Goal: Find contact information: Find specific page/section

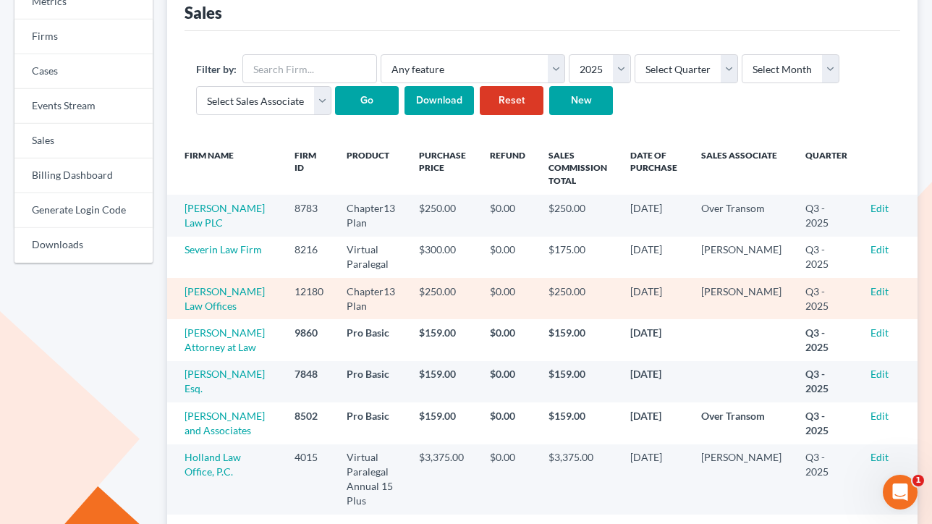
scroll to position [175, 0]
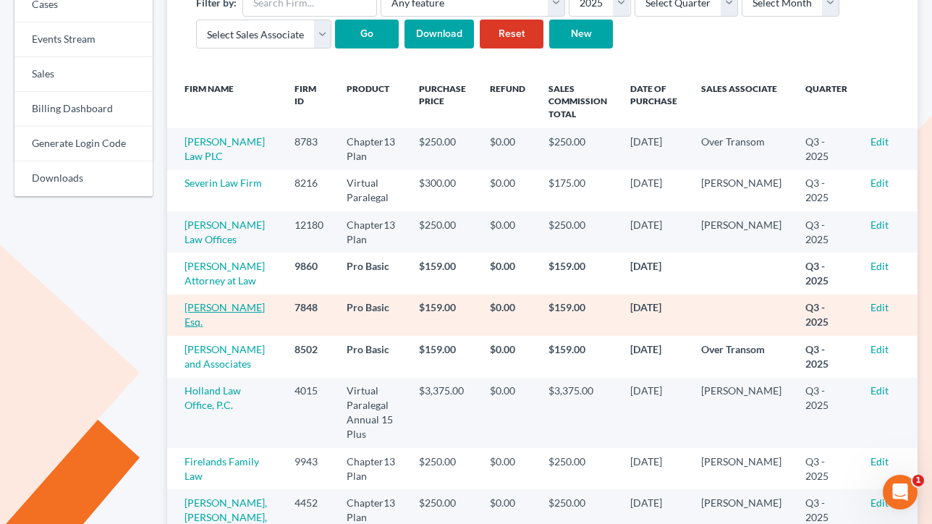
click at [209, 311] on link "[PERSON_NAME] Esq." at bounding box center [224, 314] width 80 height 27
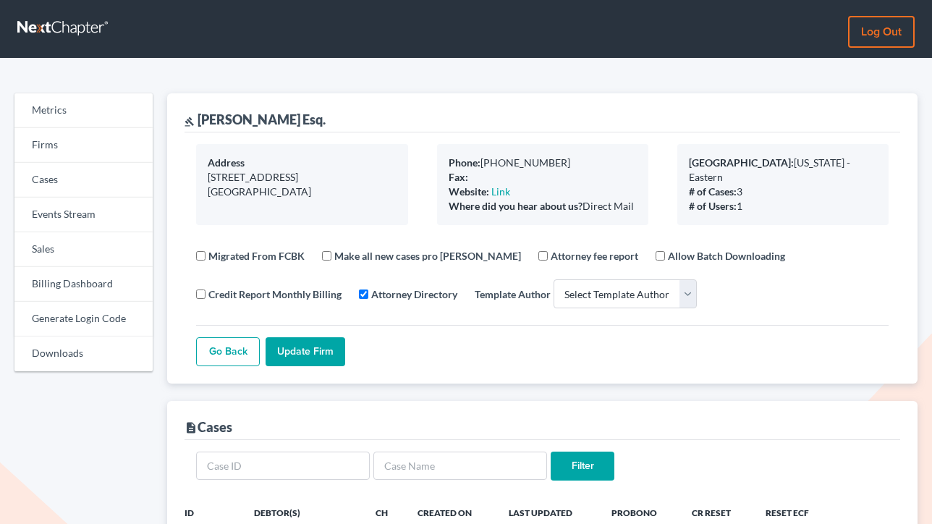
select select
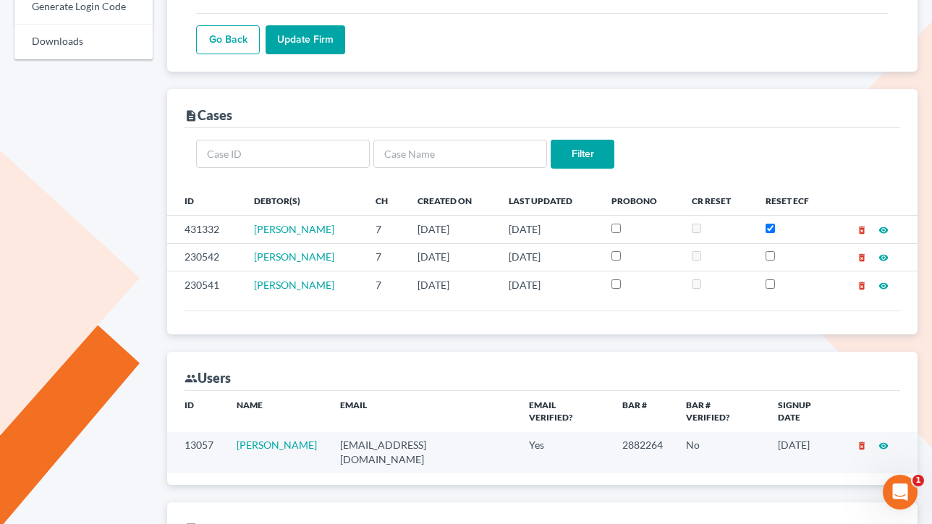
scroll to position [323, 0]
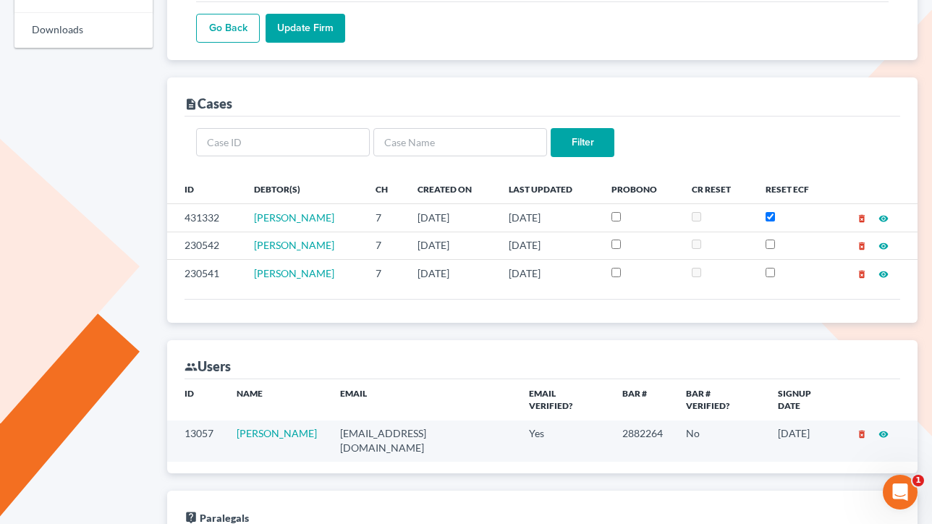
click at [393, 425] on td "rizosesq@aol.com" at bounding box center [422, 440] width 189 height 41
copy td "rizosesq@aol.com"
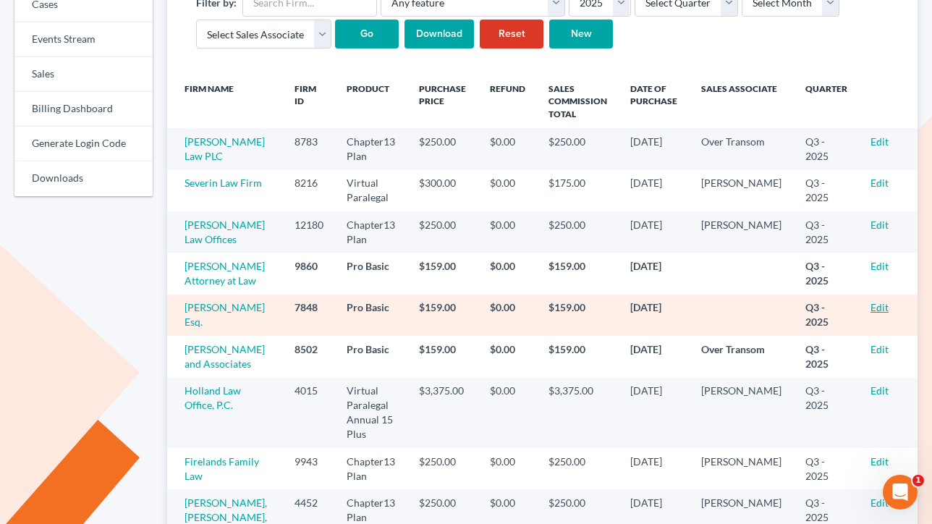
click at [874, 309] on link "Edit" at bounding box center [879, 307] width 18 height 12
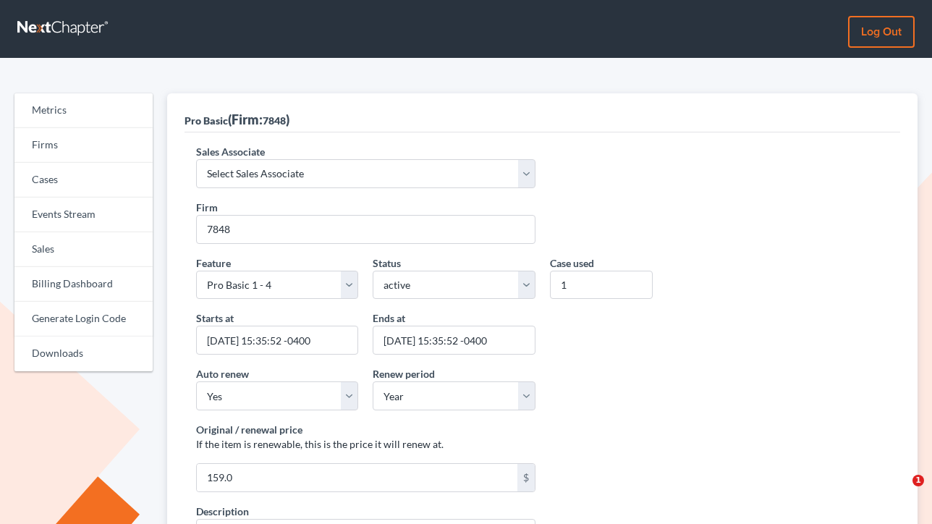
click at [302, 188] on div "Sales Associate Select Sales Associate Alex Seymour Over Transom Tim Shadoan" at bounding box center [542, 172] width 707 height 56
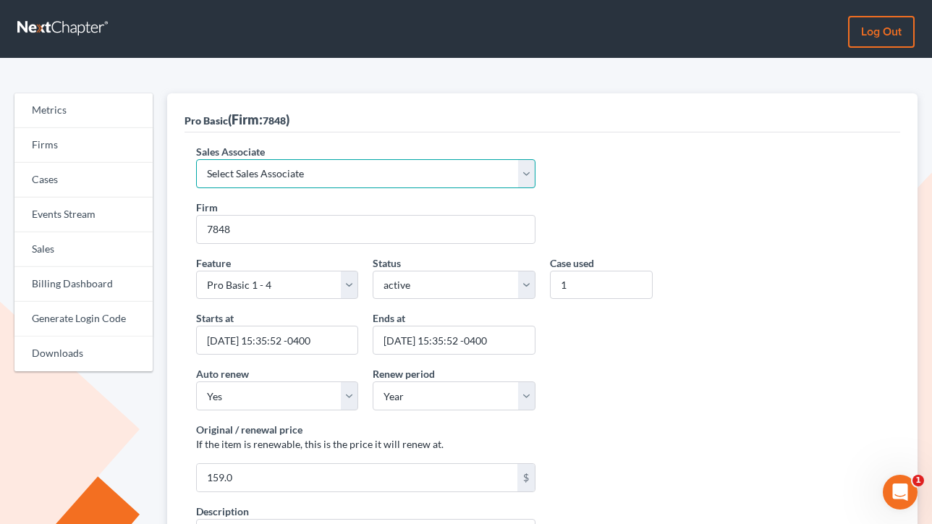
click at [289, 163] on select "Select Sales Associate Alex Seymour Over Transom Tim Shadoan" at bounding box center [365, 173] width 338 height 29
select select "7676"
click at [196, 159] on select "Select Sales Associate Alex Seymour Over Transom Tim Shadoan" at bounding box center [365, 173] width 338 height 29
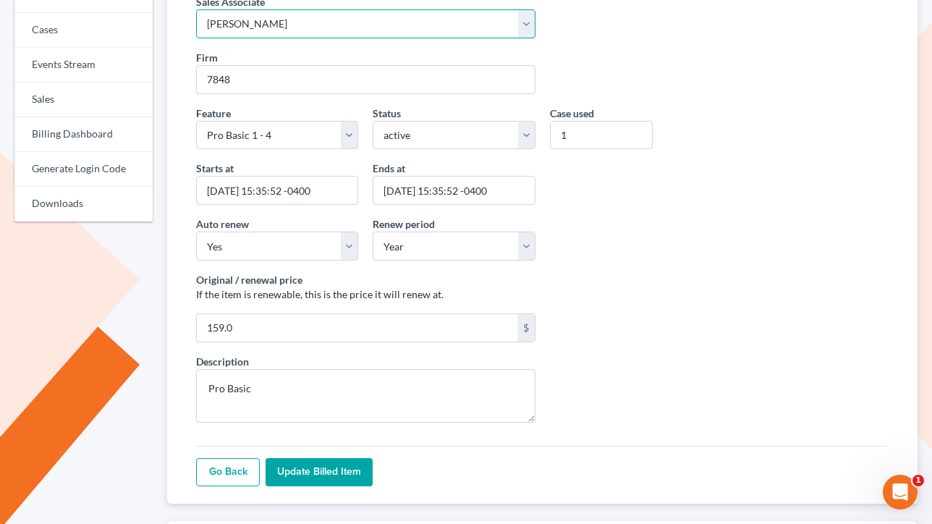
scroll to position [179, 0]
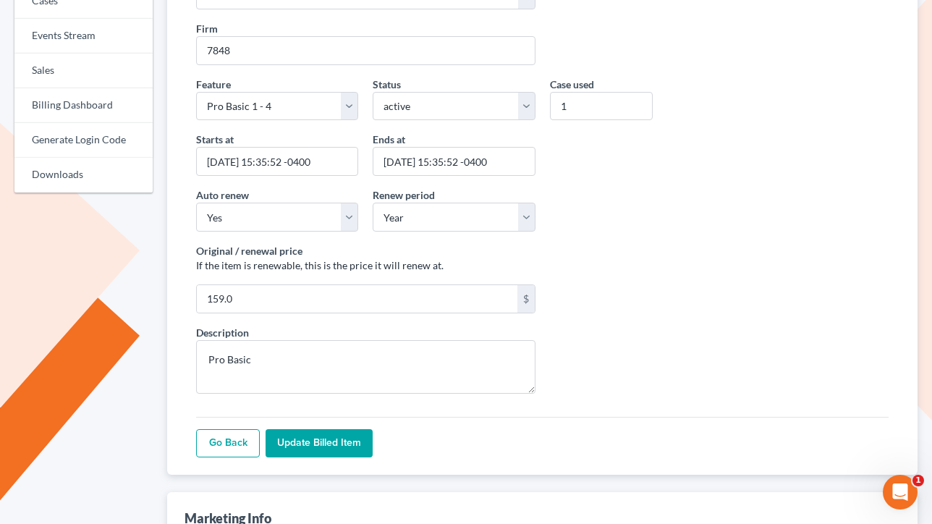
click at [311, 432] on input "Update Billed item" at bounding box center [318, 443] width 107 height 29
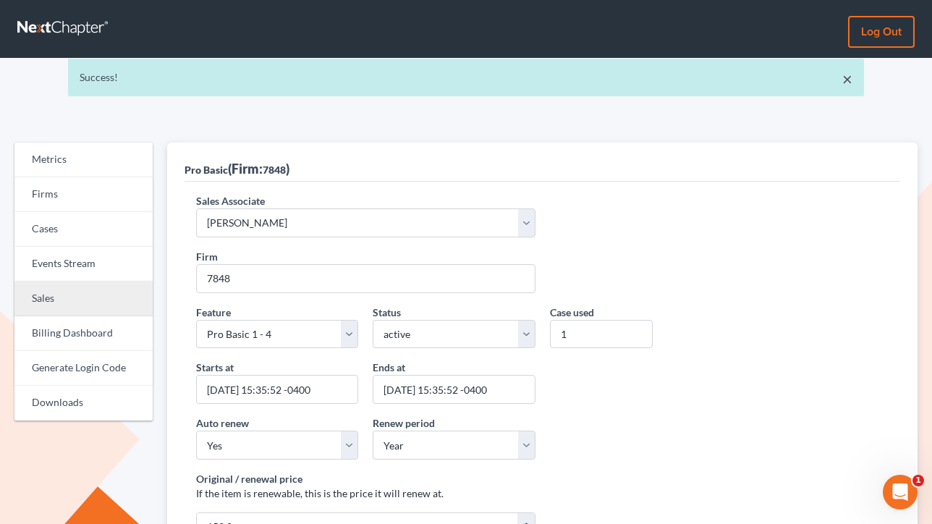
click at [54, 304] on link "Sales" at bounding box center [83, 298] width 138 height 35
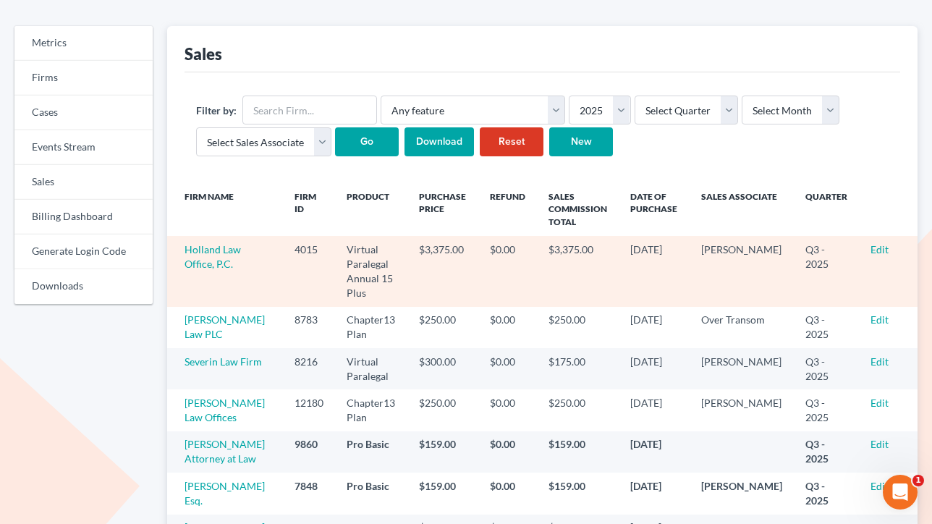
scroll to position [160, 0]
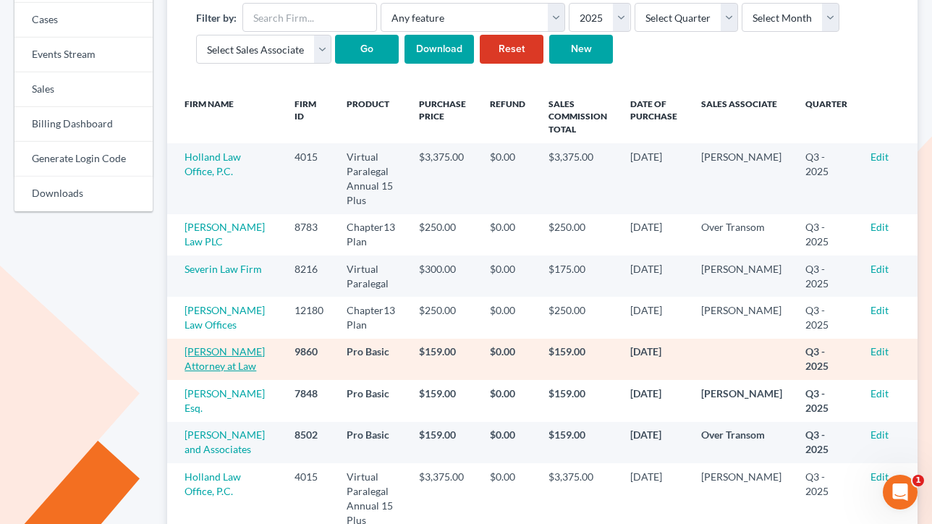
click at [217, 354] on link "Karim P Husain Attorney at Law" at bounding box center [224, 358] width 80 height 27
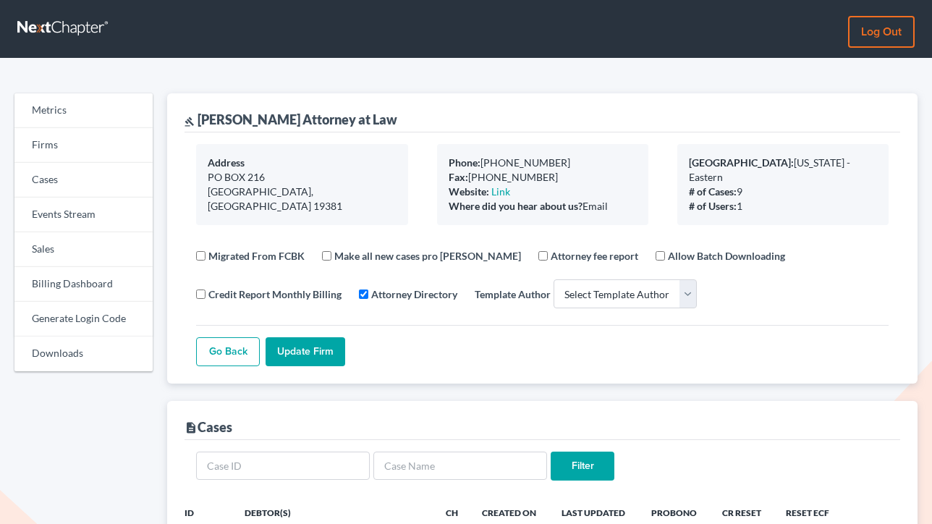
select select
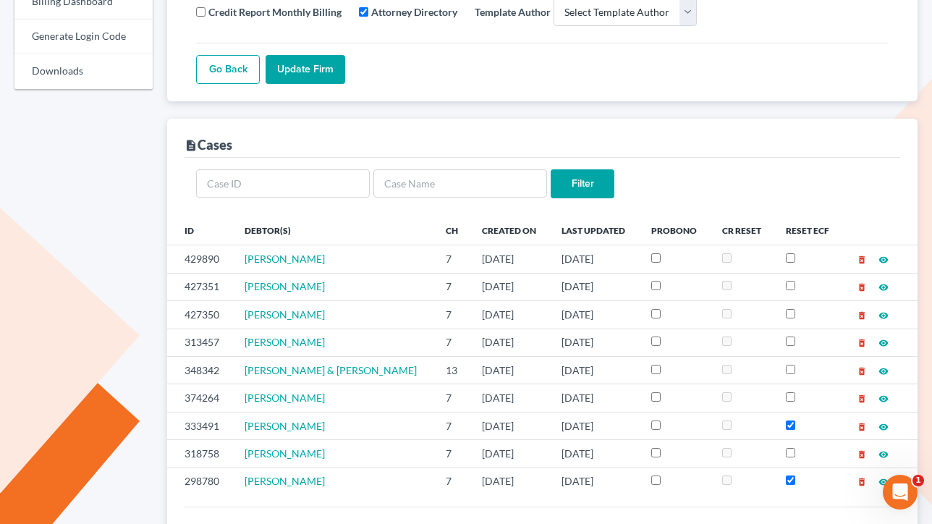
scroll to position [477, 0]
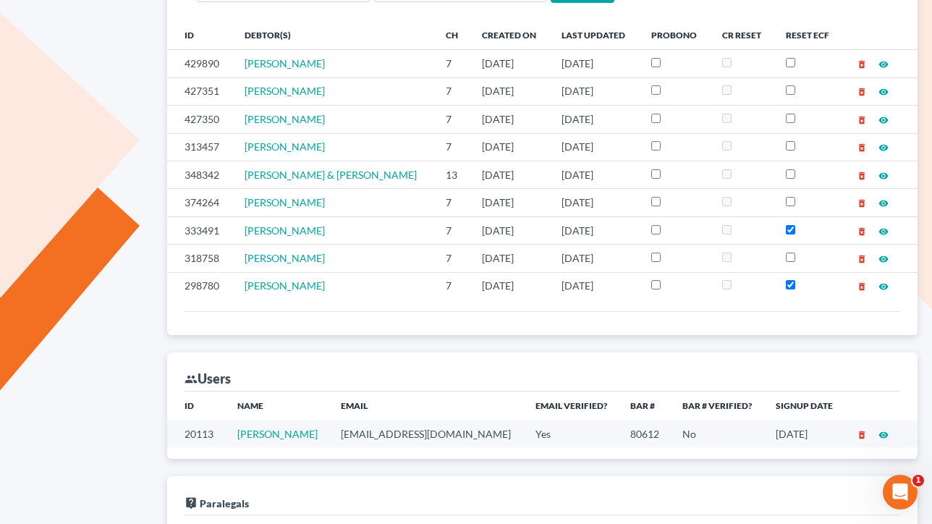
click at [398, 437] on td "khusain@kphlaw.com" at bounding box center [426, 433] width 194 height 27
copy td "khusain@kphlaw.com"
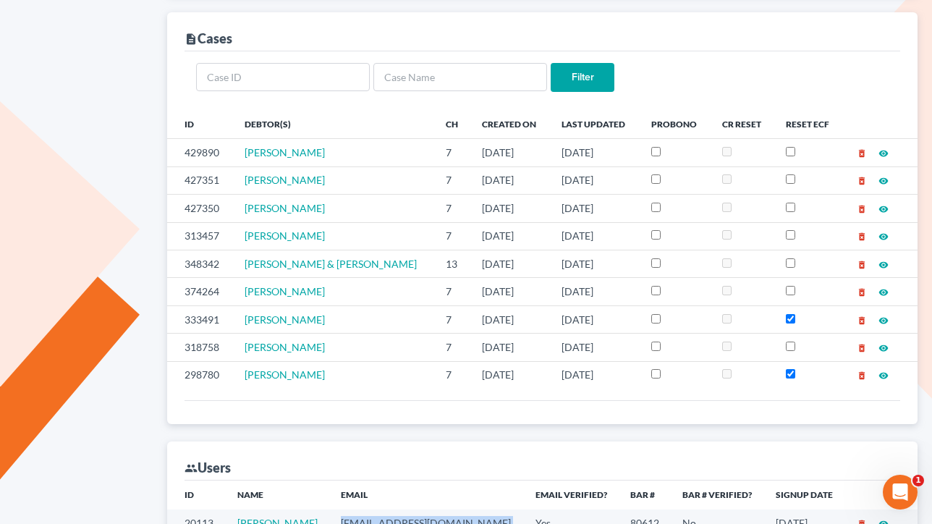
scroll to position [346, 0]
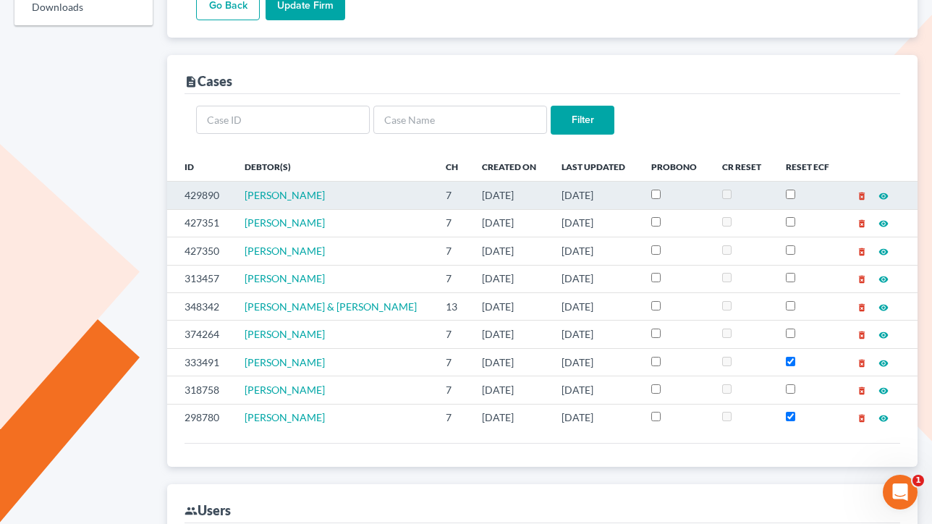
drag, startPoint x: 540, startPoint y: 197, endPoint x: 462, endPoint y: 196, distance: 77.4
click at [470, 196] on td "07/30/2025" at bounding box center [510, 195] width 80 height 27
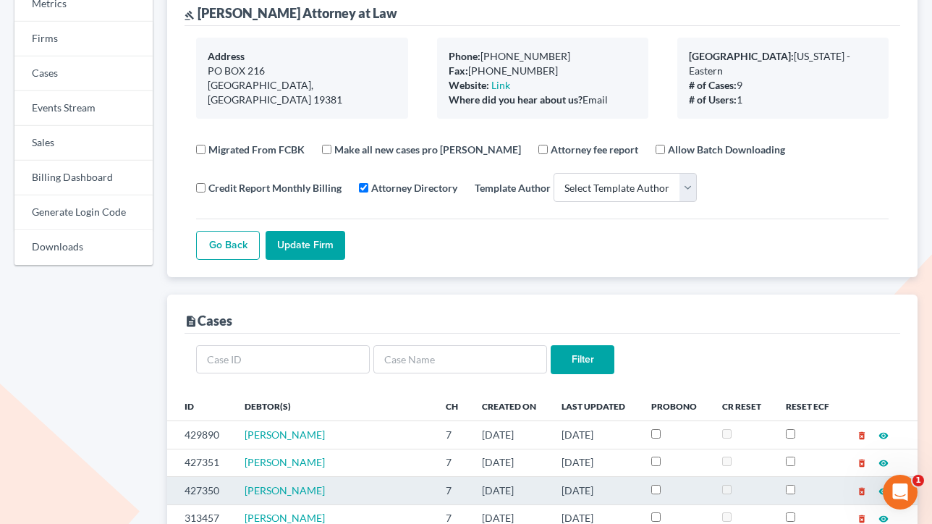
scroll to position [0, 0]
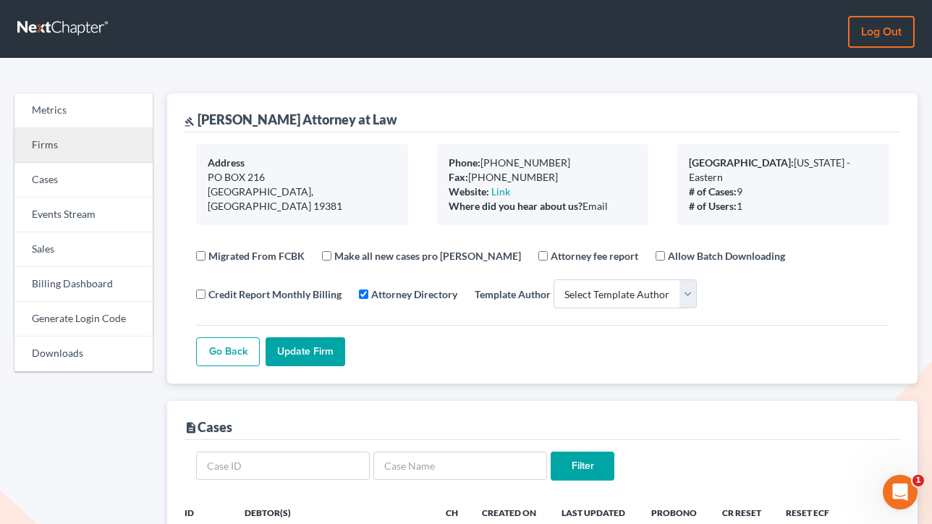
click at [72, 142] on link "Firms" at bounding box center [83, 145] width 138 height 35
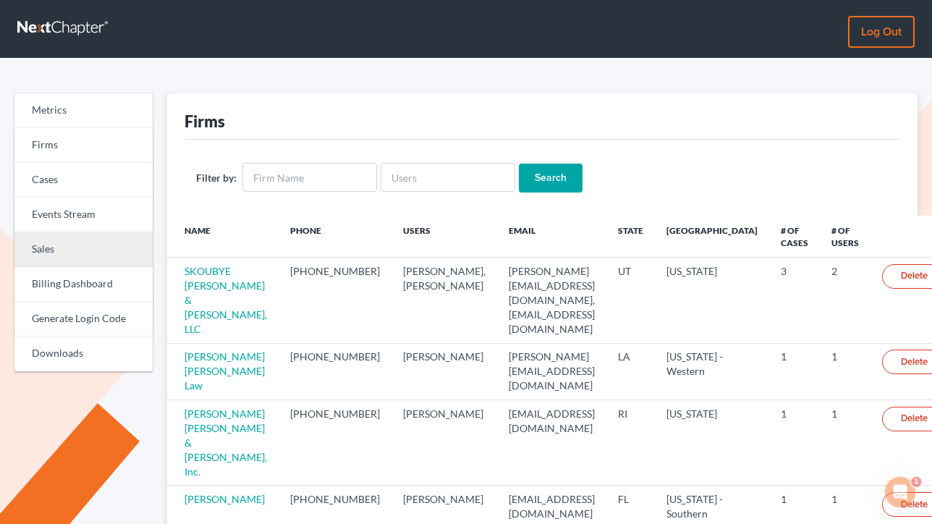
click at [82, 242] on link "Sales" at bounding box center [83, 249] width 138 height 35
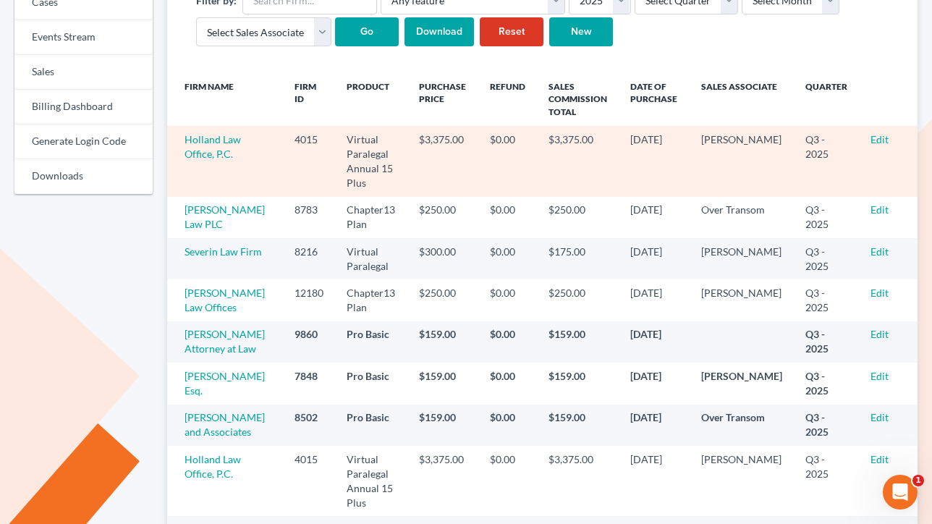
scroll to position [222, 0]
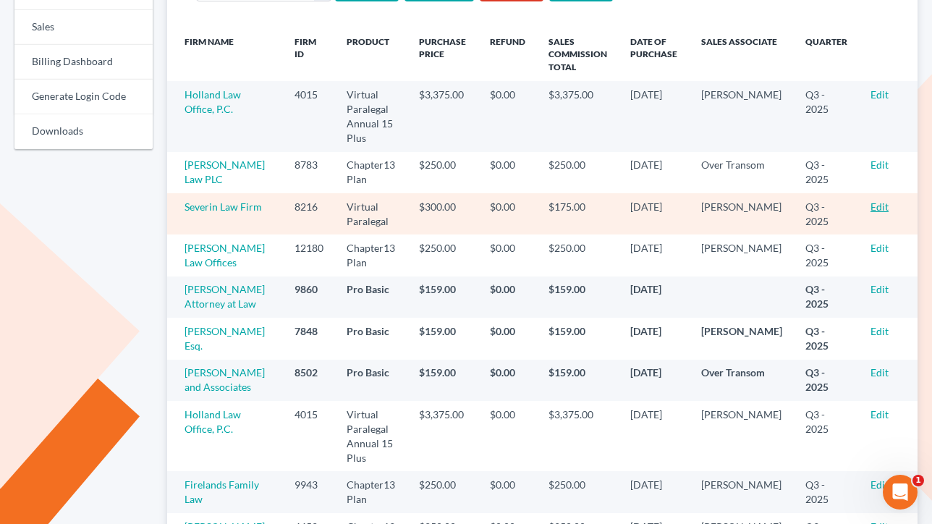
click at [885, 211] on link "Edit" at bounding box center [879, 206] width 18 height 12
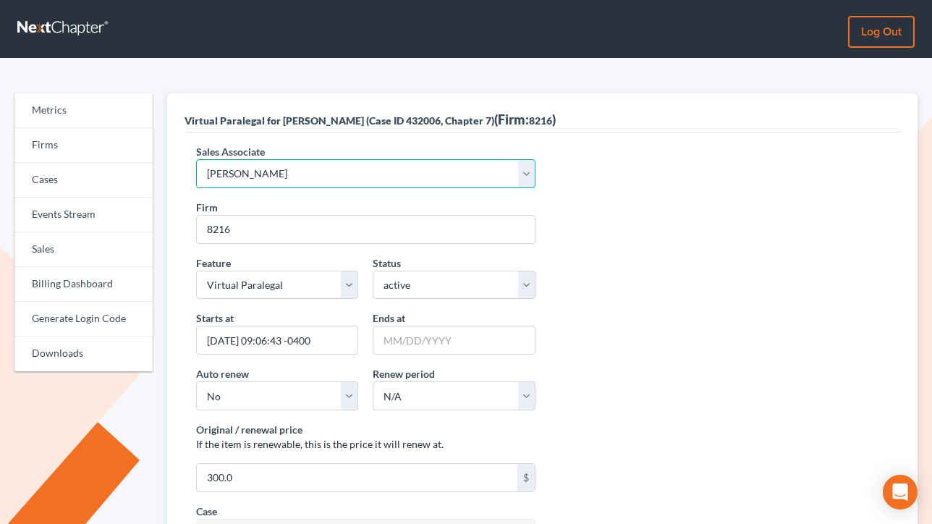
click at [370, 169] on select "Select Sales Associate [PERSON_NAME] Over Transom [PERSON_NAME]" at bounding box center [365, 173] width 338 height 29
select select "10275"
click at [196, 159] on select "Select Sales Associate [PERSON_NAME] Over Transom [PERSON_NAME]" at bounding box center [365, 173] width 338 height 29
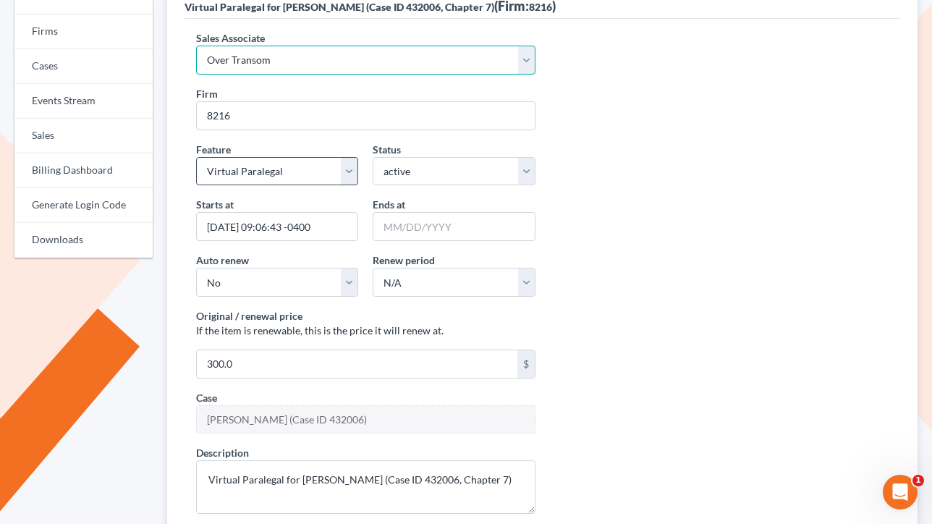
scroll to position [220, 0]
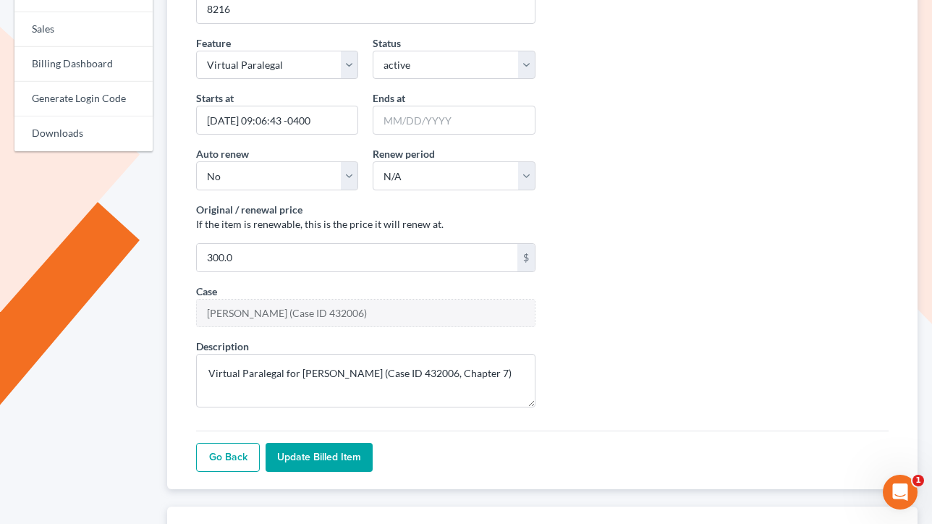
click at [311, 453] on input "Update Billed item" at bounding box center [318, 457] width 107 height 29
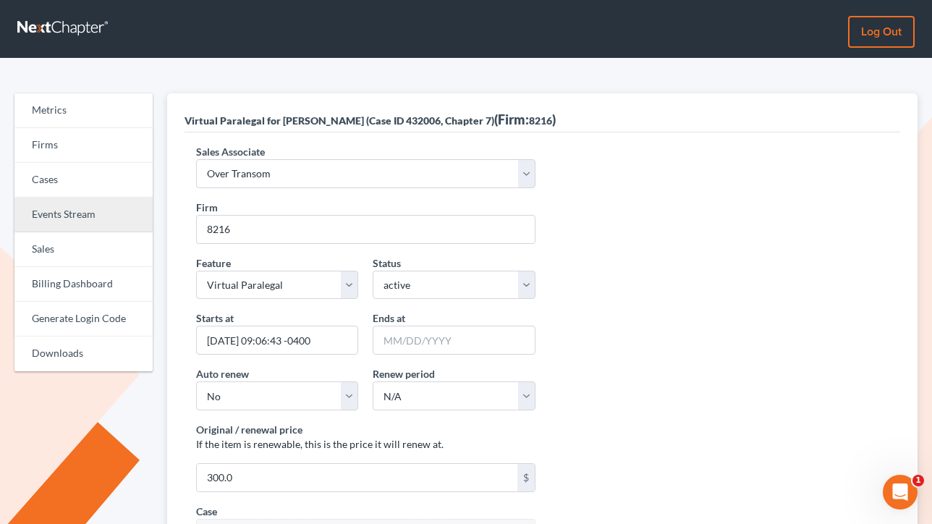
click at [51, 230] on link "Events Stream" at bounding box center [83, 214] width 138 height 35
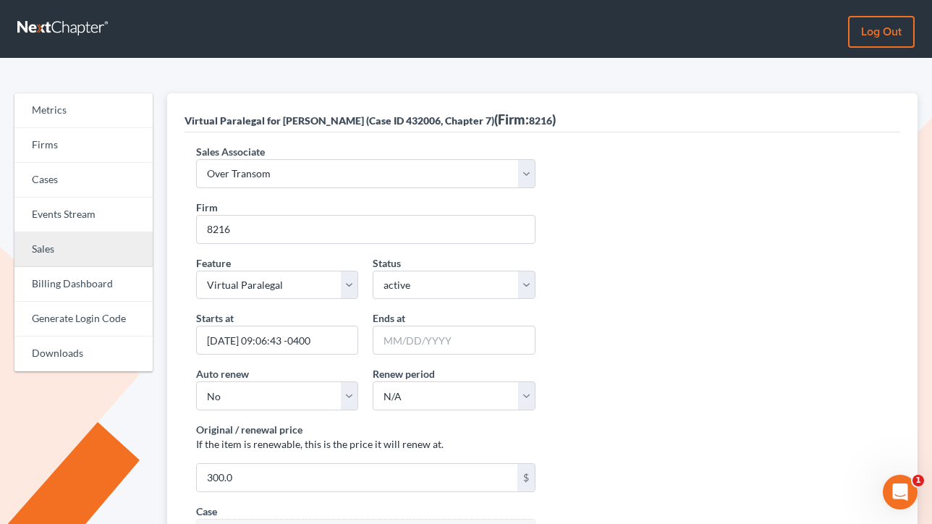
click at [51, 233] on link "Sales" at bounding box center [83, 249] width 138 height 35
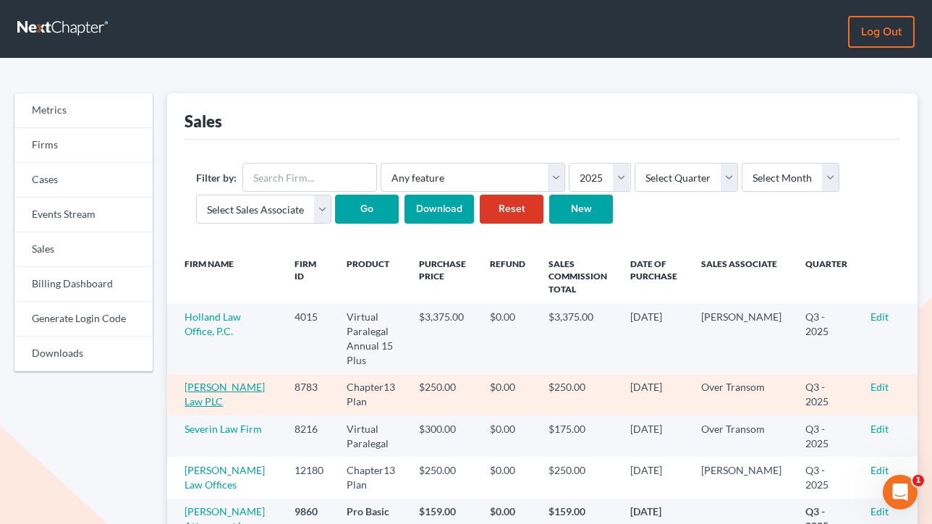
click at [197, 395] on link "Asa King Law PLC" at bounding box center [224, 393] width 80 height 27
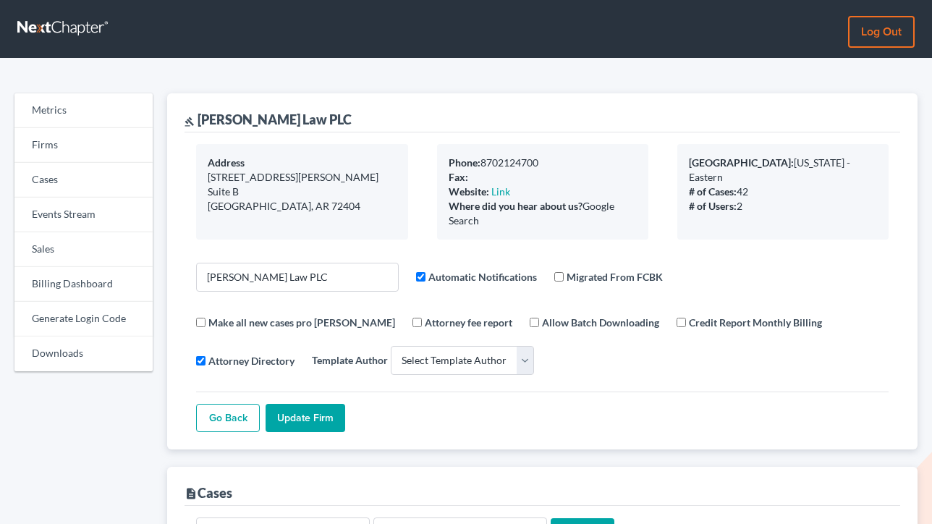
select select
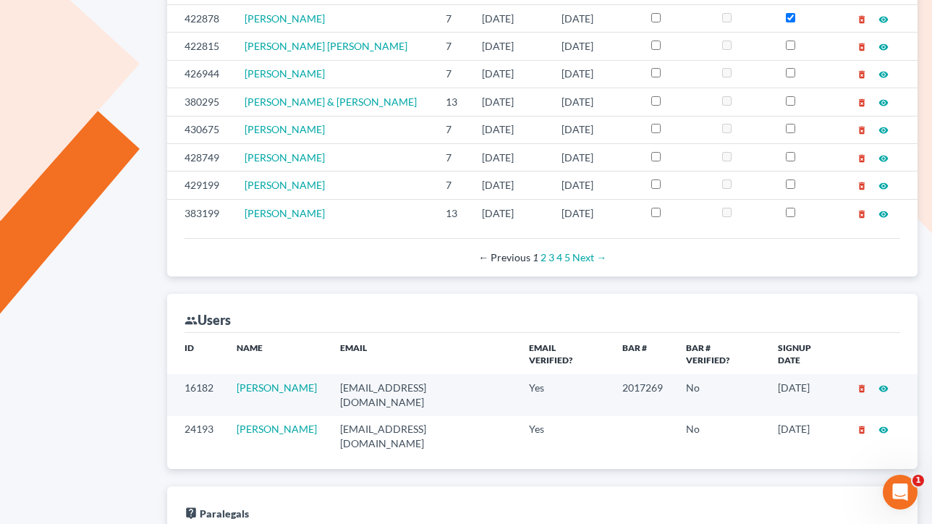
click at [383, 374] on td "asa@asaking.law" at bounding box center [422, 394] width 189 height 41
copy td "asa@asaking.law"
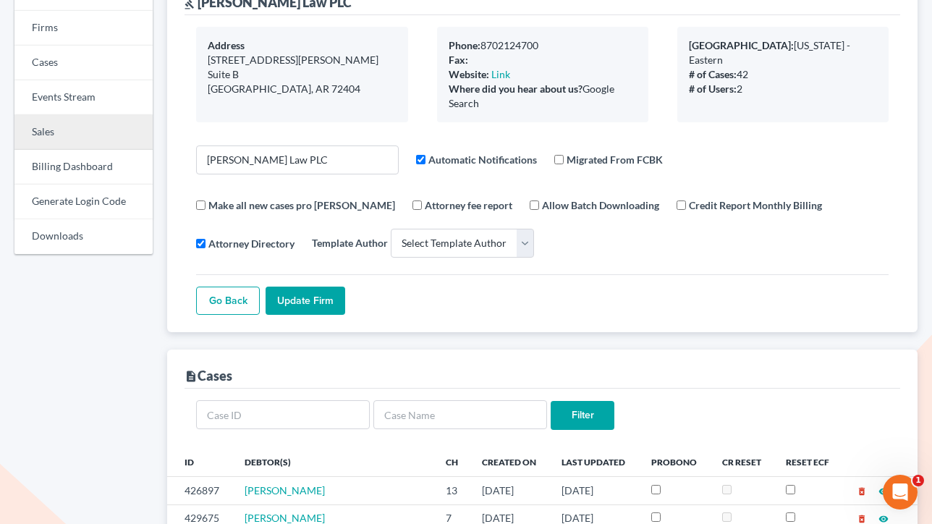
scroll to position [116, 0]
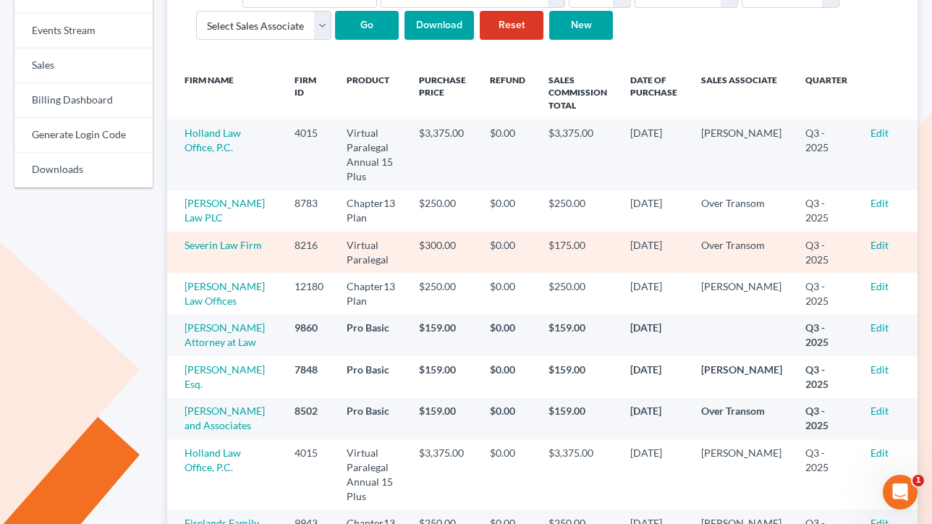
scroll to position [185, 0]
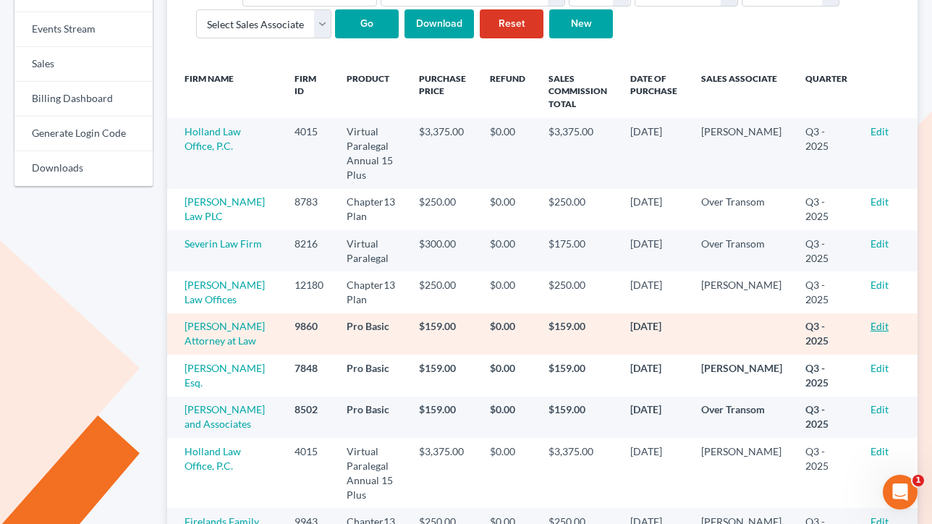
click at [887, 323] on link "Edit" at bounding box center [879, 326] width 18 height 12
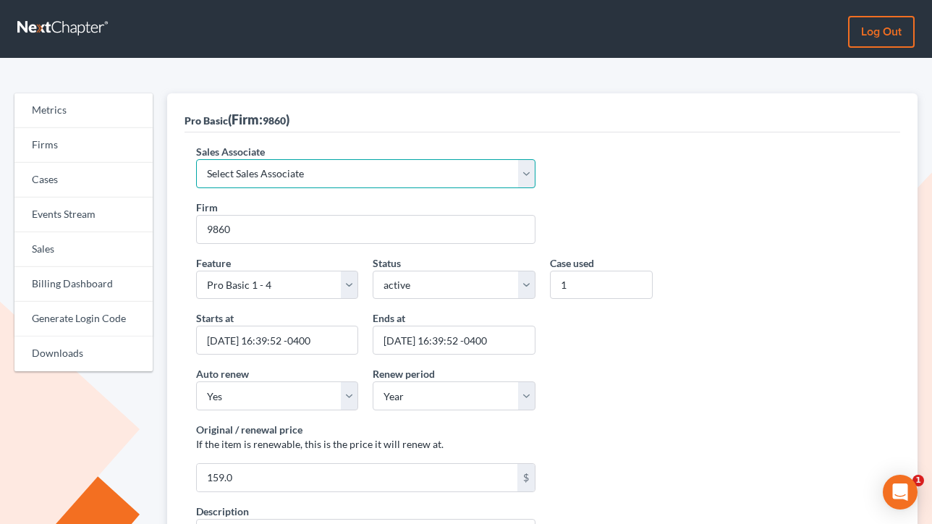
click at [306, 168] on select "Select Sales Associate Alex Seymour Over Transom Tim Shadoan" at bounding box center [365, 173] width 338 height 29
select select "7676"
click at [196, 159] on select "Select Sales Associate Alex Seymour Over Transom Tim Shadoan" at bounding box center [365, 173] width 338 height 29
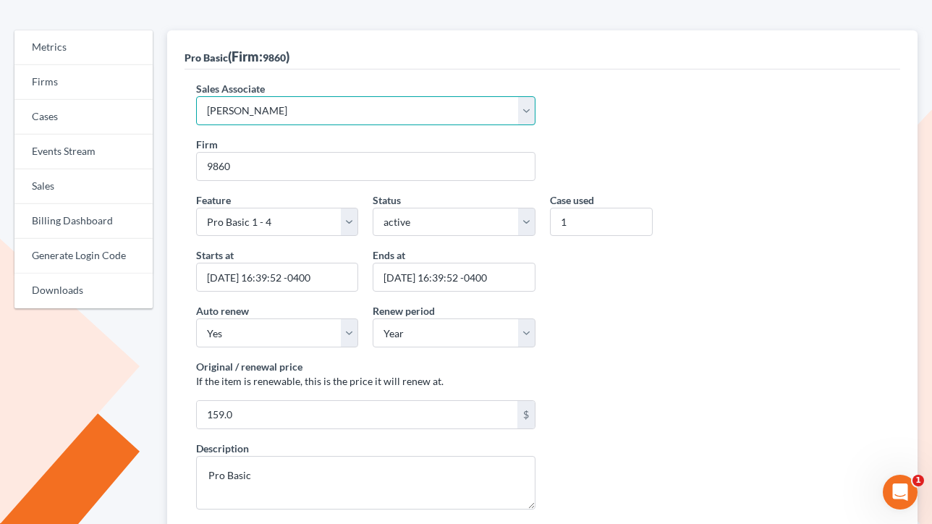
scroll to position [112, 0]
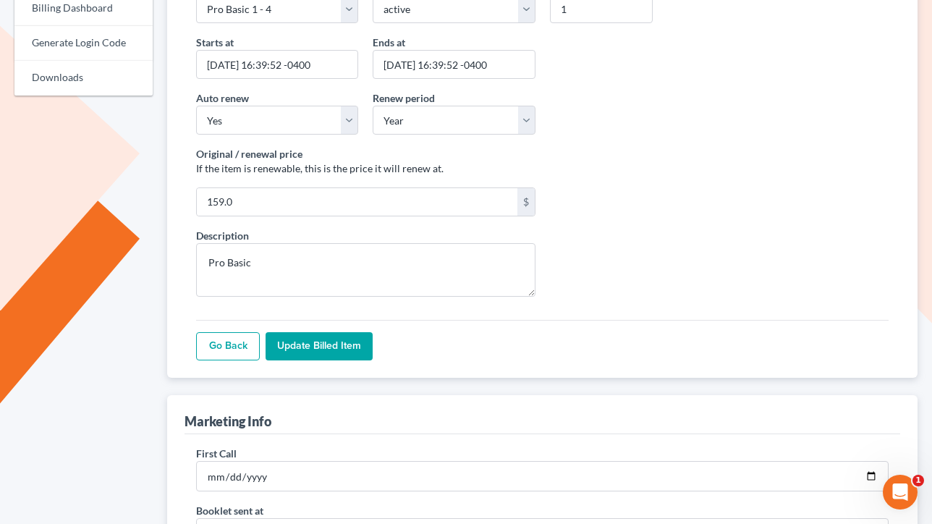
click at [332, 349] on input "Update Billed item" at bounding box center [318, 346] width 107 height 29
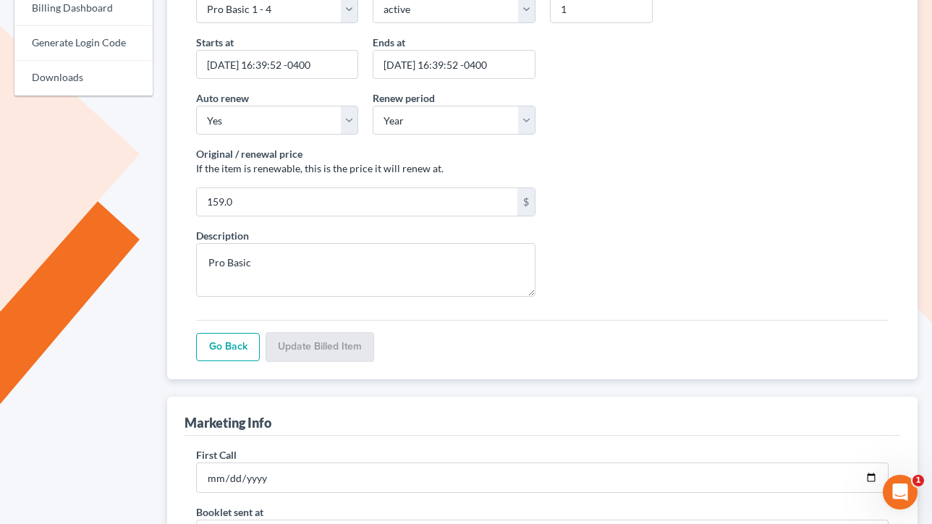
scroll to position [276, 0]
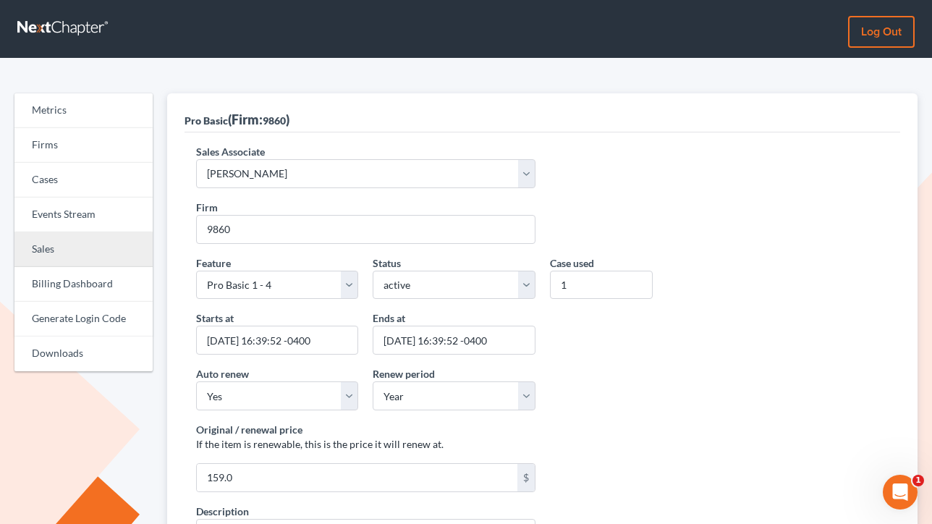
click at [52, 255] on link "Sales" at bounding box center [83, 249] width 138 height 35
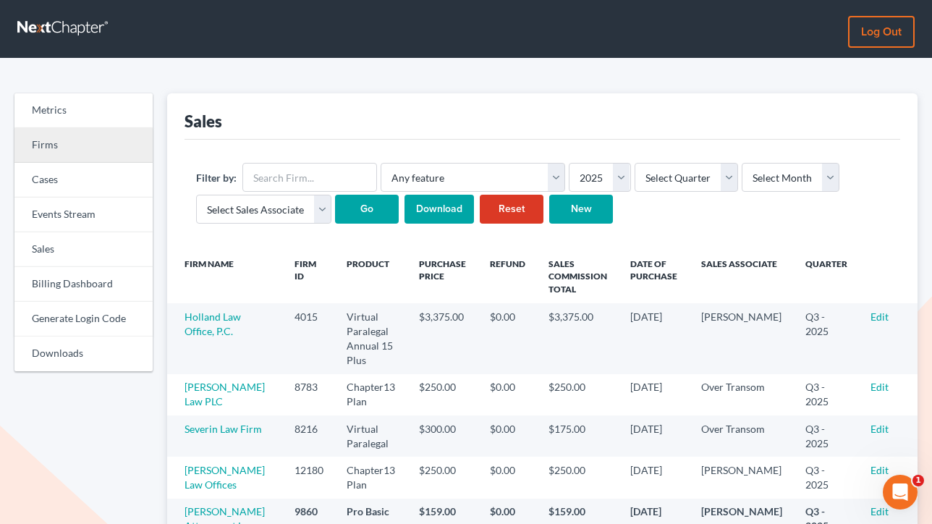
click at [55, 136] on link "Firms" at bounding box center [83, 145] width 138 height 35
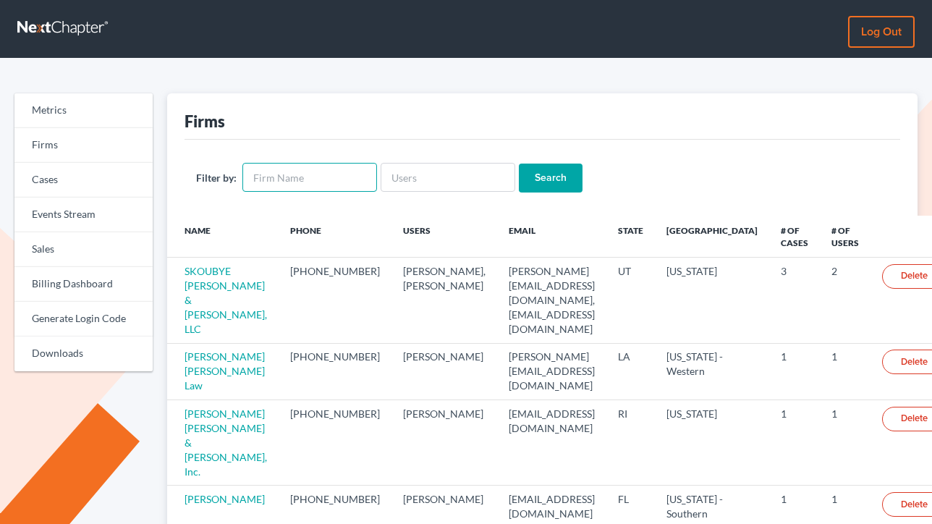
click at [332, 180] on input "text" at bounding box center [309, 177] width 135 height 29
type input "[PERSON_NAME][EMAIL_ADDRESS][DOMAIN_NAME]"
click at [519, 163] on input "Search" at bounding box center [551, 177] width 64 height 29
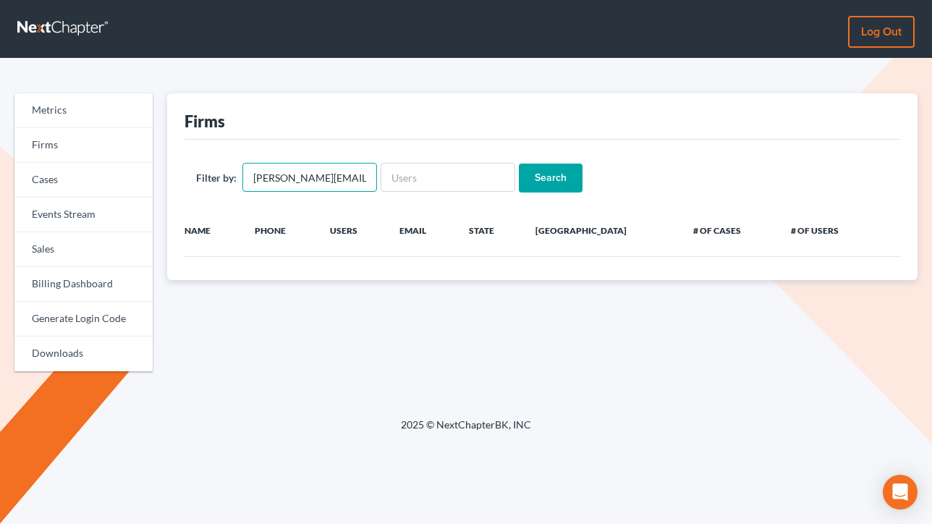
click at [332, 180] on input "[PERSON_NAME][EMAIL_ADDRESS][DOMAIN_NAME]" at bounding box center [309, 177] width 135 height 29
paste input "[PERSON_NAME][EMAIL_ADDRESS][DOMAIN_NAME]"
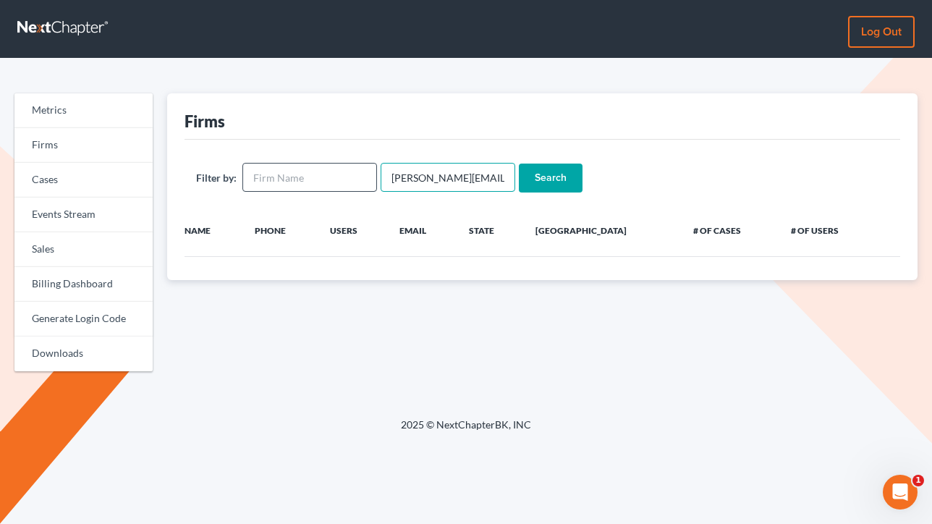
type input "[PERSON_NAME][EMAIL_ADDRESS][DOMAIN_NAME]"
click at [519, 163] on input "Search" at bounding box center [551, 177] width 64 height 29
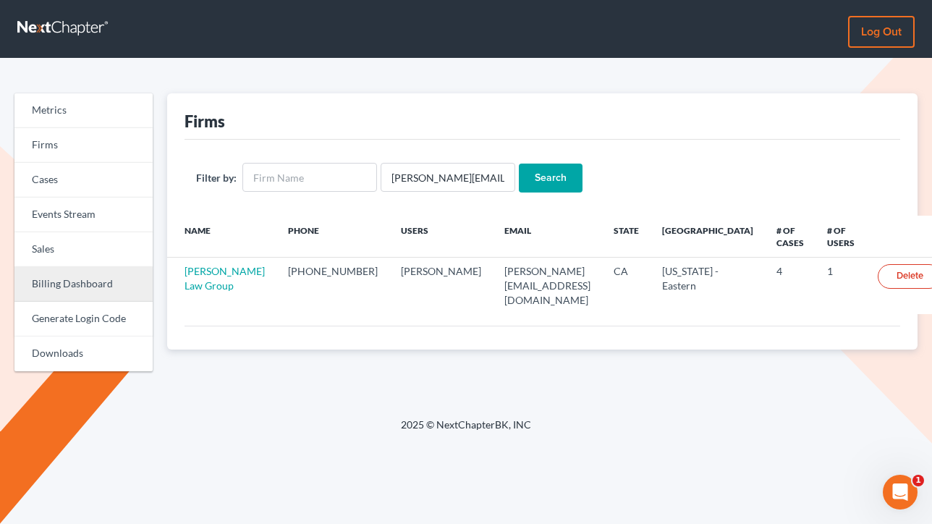
click at [70, 281] on link "Billing Dashboard" at bounding box center [83, 284] width 138 height 35
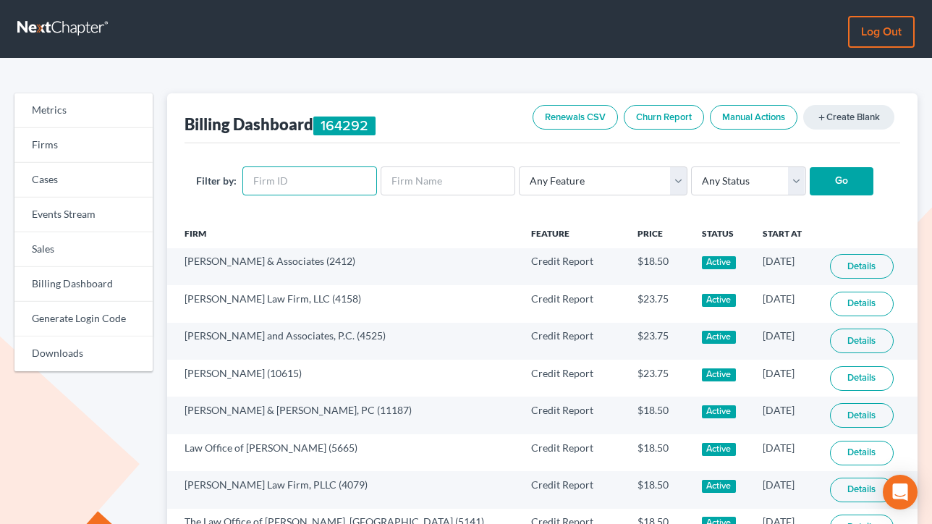
click at [321, 171] on input "text" at bounding box center [309, 180] width 135 height 29
paste input "1441"
type input "1441"
click at [809, 167] on input "Go" at bounding box center [841, 181] width 64 height 29
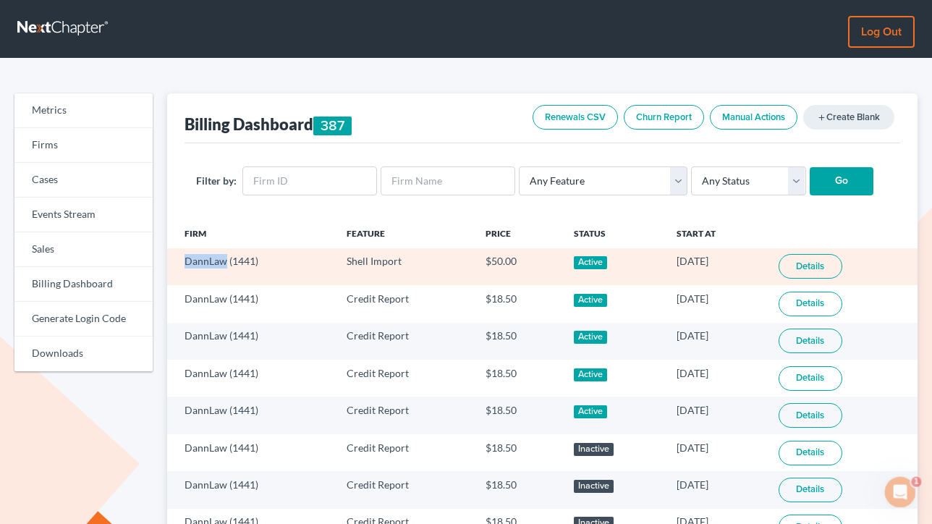
drag, startPoint x: 226, startPoint y: 260, endPoint x: 181, endPoint y: 260, distance: 45.6
click at [181, 260] on td "DannLaw (1441)" at bounding box center [250, 266] width 167 height 37
copy td "DannLaw"
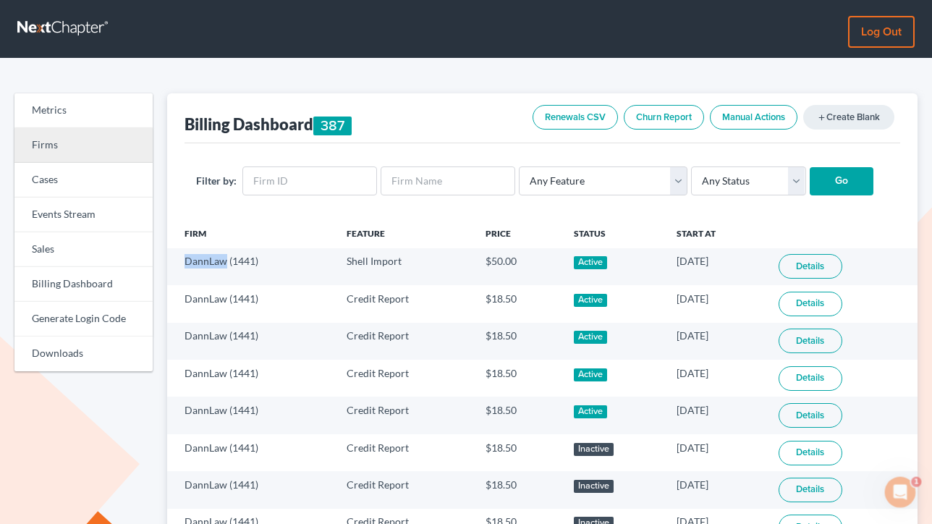
click at [54, 153] on link "Firms" at bounding box center [83, 145] width 138 height 35
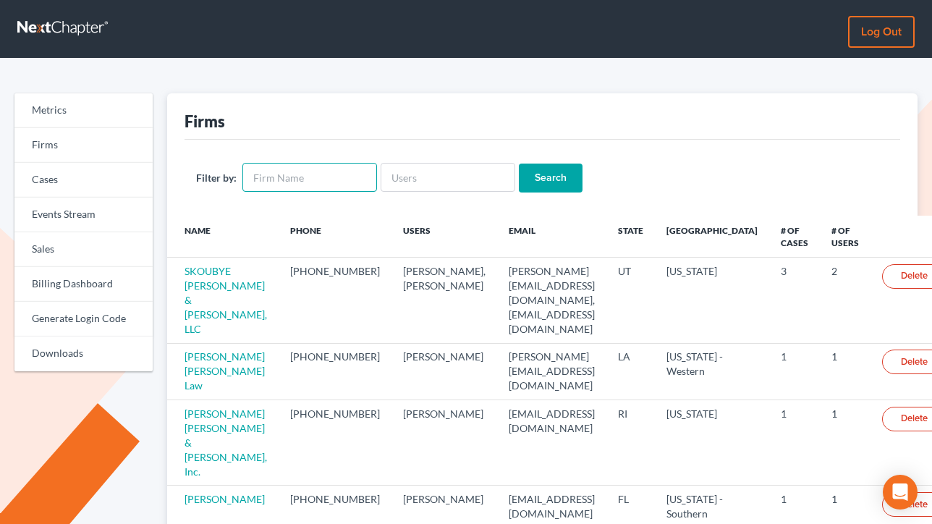
click at [300, 179] on input "text" at bounding box center [309, 177] width 135 height 29
paste input "DannLaw"
type input "DannLaw"
click at [519, 163] on input "Search" at bounding box center [551, 177] width 64 height 29
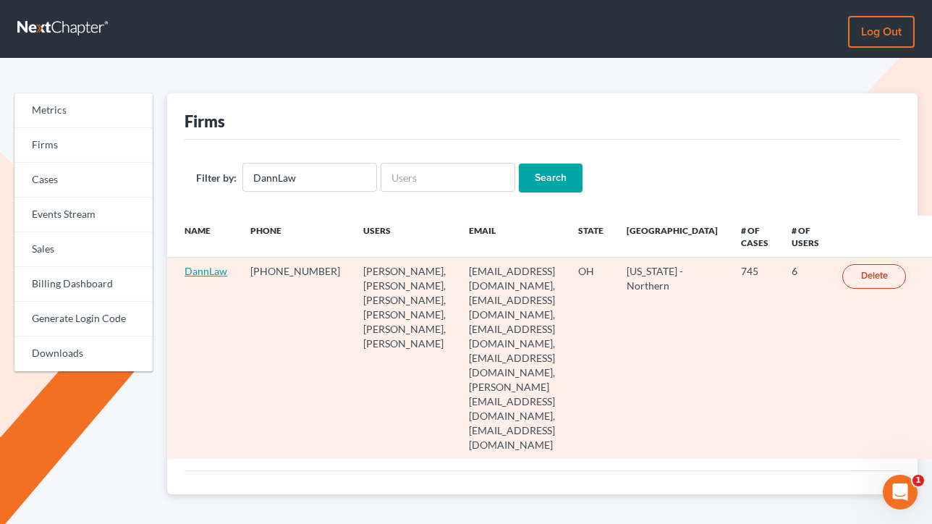
click at [201, 268] on link "DannLaw" at bounding box center [205, 271] width 43 height 12
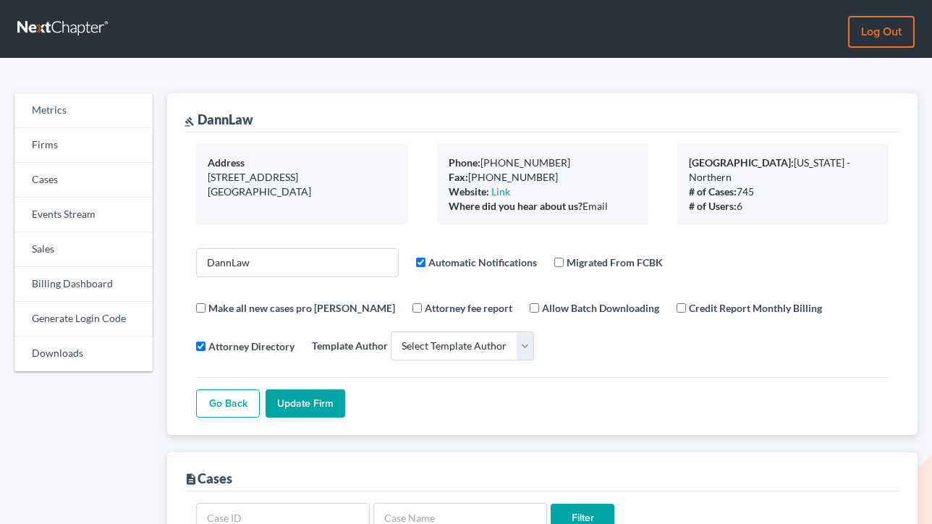
select select
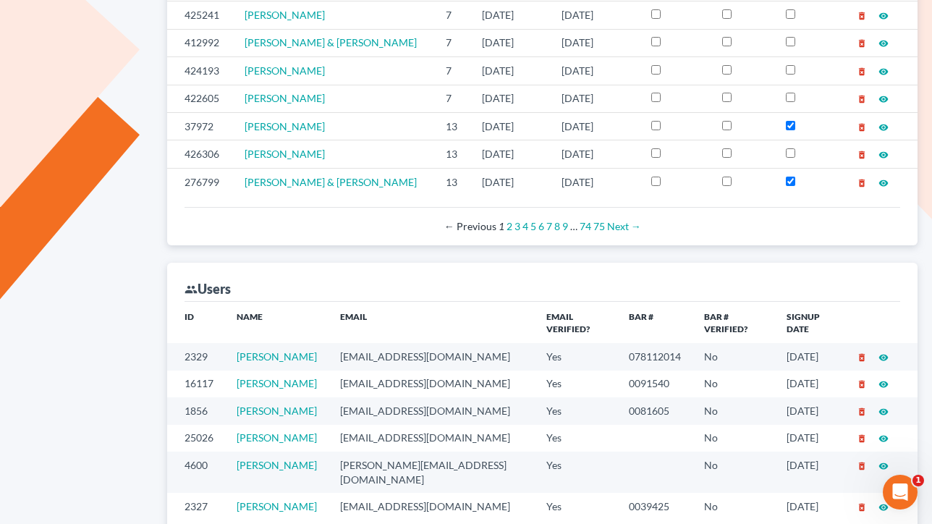
scroll to position [785, 0]
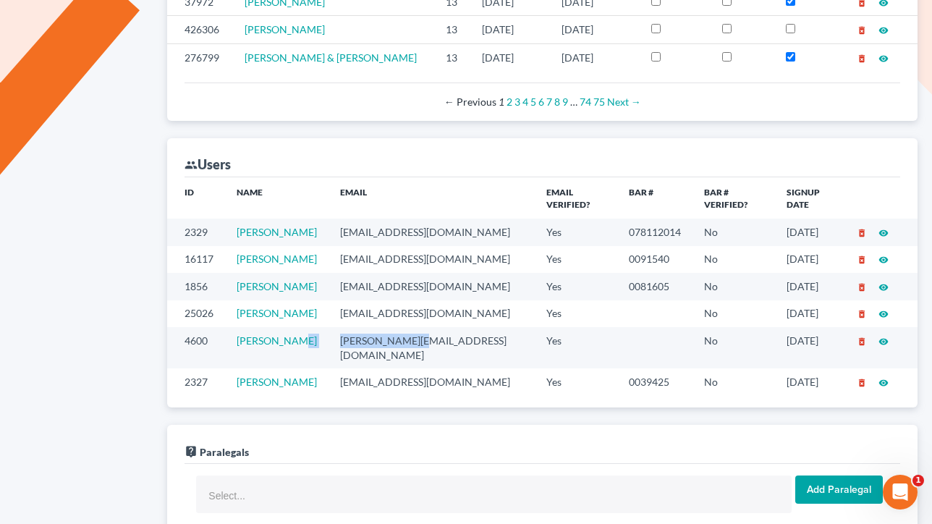
drag, startPoint x: 433, startPoint y: 319, endPoint x: 326, endPoint y: 321, distance: 107.1
click at [326, 327] on tr "4600 [PERSON_NAME] [PERSON_NAME][EMAIL_ADDRESS][DOMAIN_NAME] Yes No [DATE] dele…" at bounding box center [542, 347] width 750 height 41
copy tr "[PERSON_NAME][EMAIL_ADDRESS][DOMAIN_NAME]"
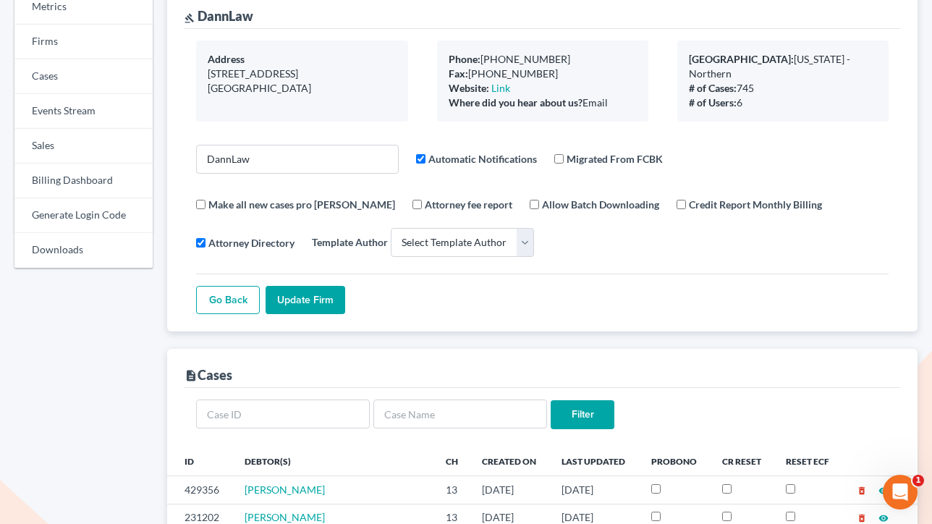
scroll to position [7, 0]
